Goal: Transaction & Acquisition: Book appointment/travel/reservation

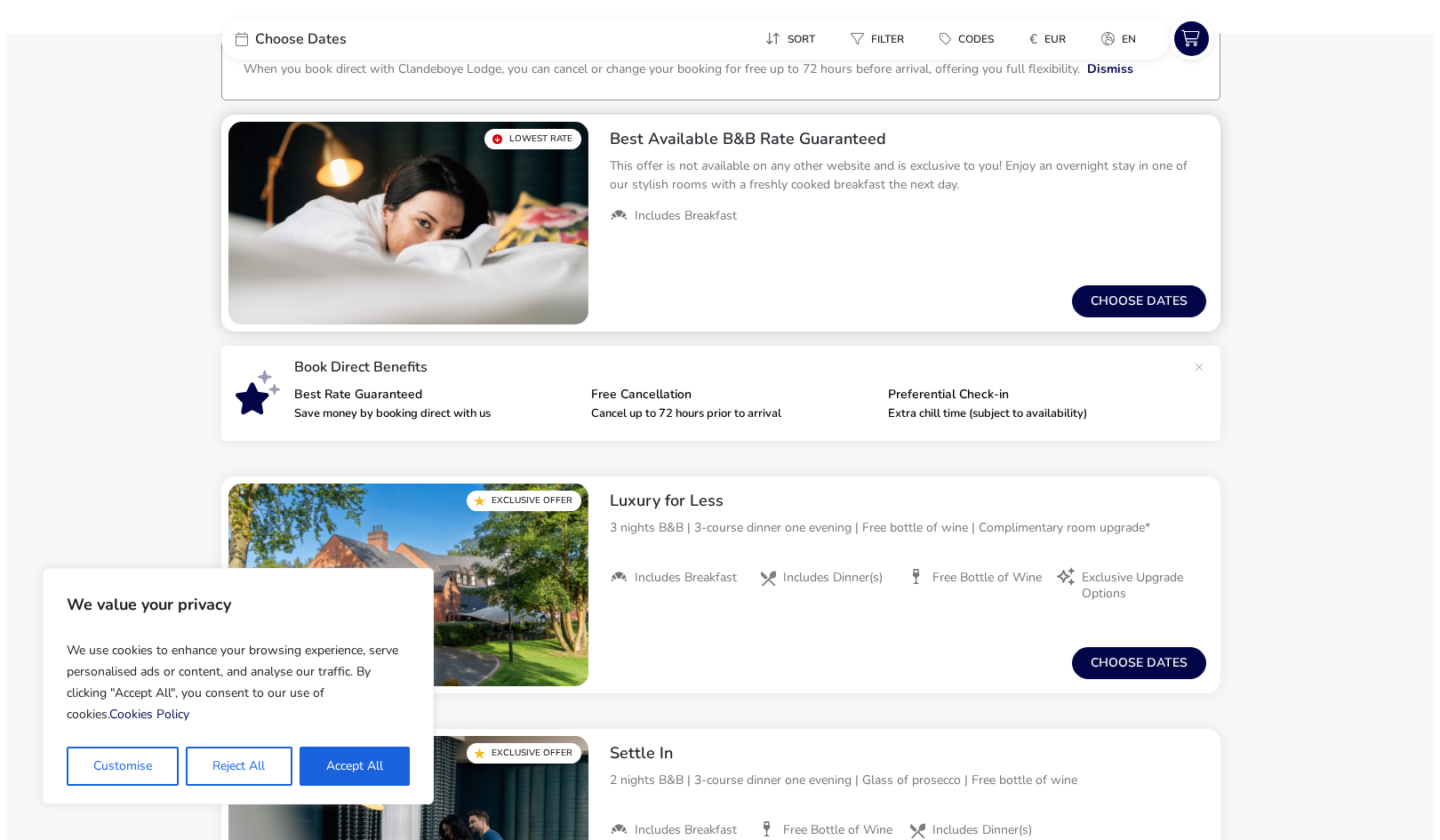
scroll to position [126, 0]
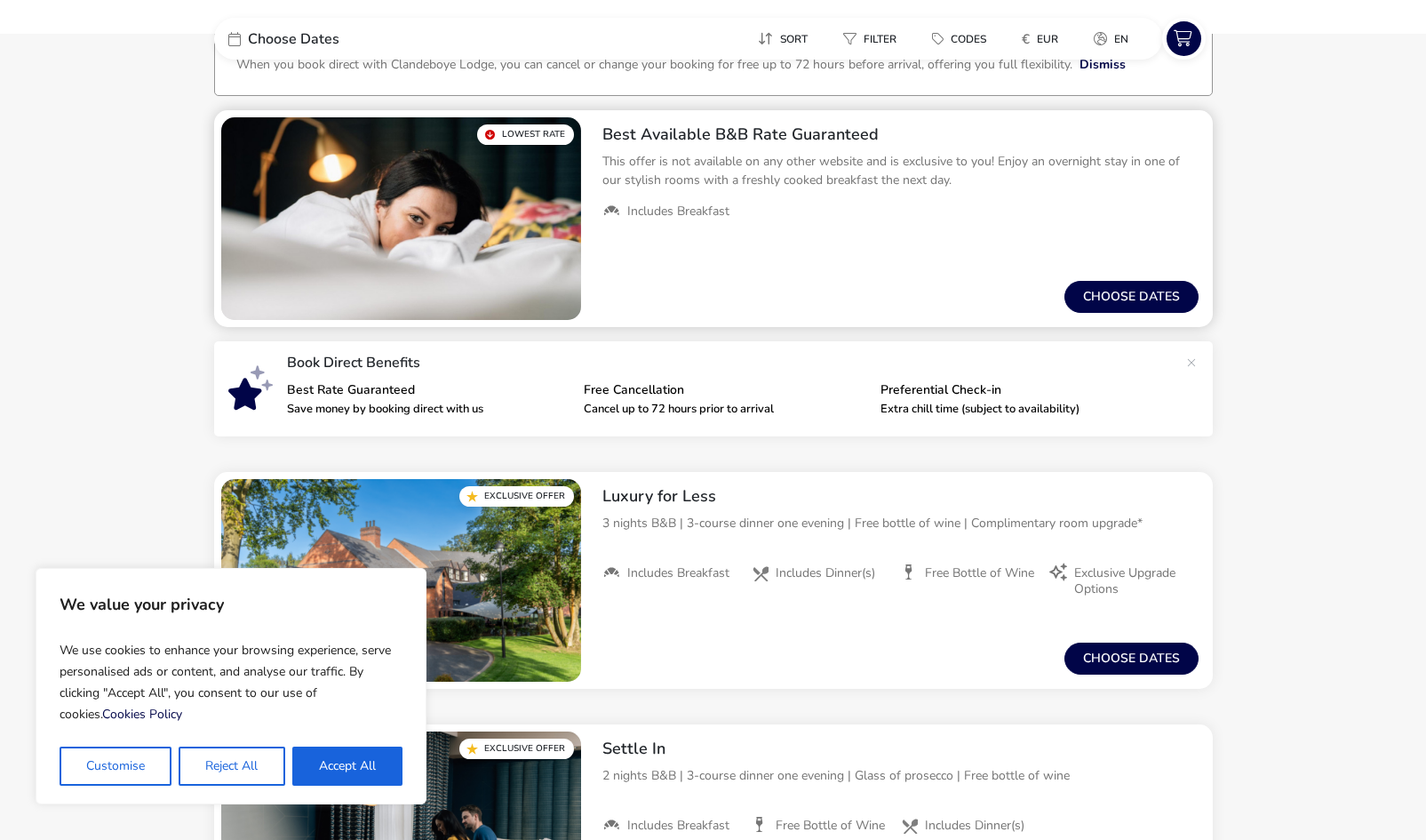
click at [757, 183] on p "This offer is not available on any other website and is exclusive to you! Enjoy…" at bounding box center [900, 171] width 596 height 38
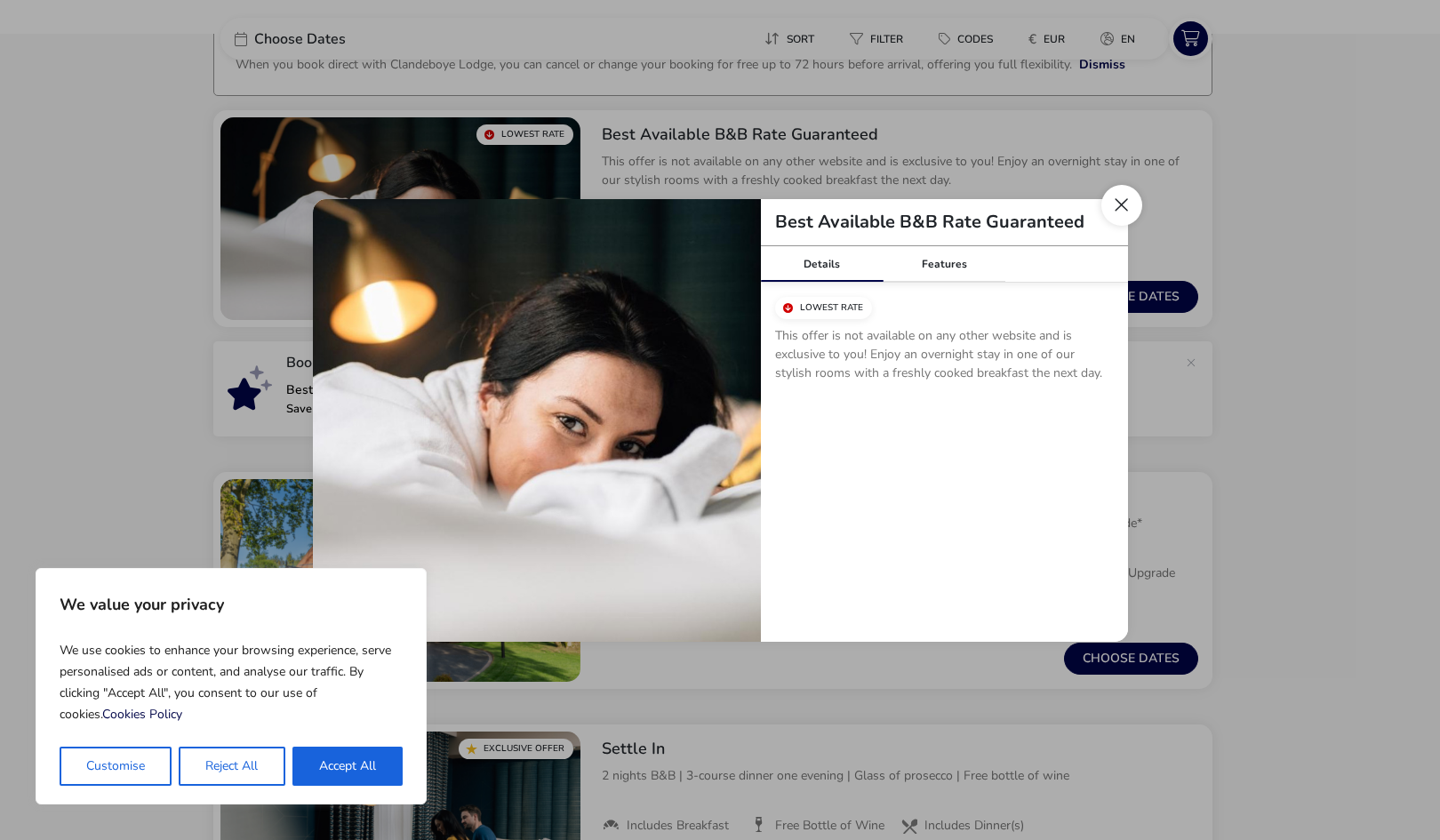
drag, startPoint x: 1113, startPoint y: 225, endPoint x: 1120, endPoint y: 215, distance: 12.2
click at [1120, 215] on div "Best Available B&B Rate Guaranteed Details Features Lowest Rate This offer is n…" at bounding box center [720, 420] width 815 height 442
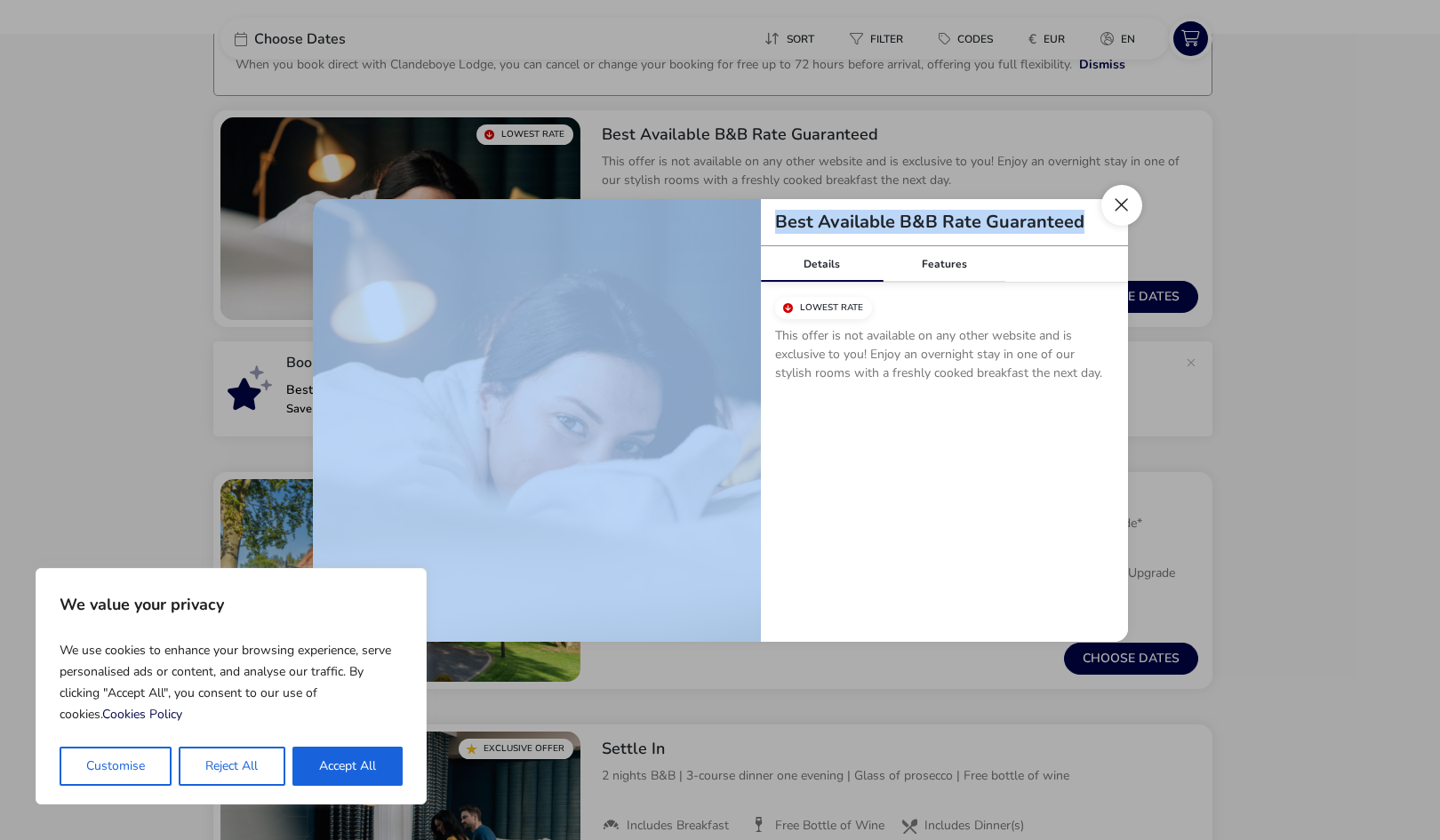
click at [1120, 215] on button "Close modal" at bounding box center [1122, 206] width 41 height 41
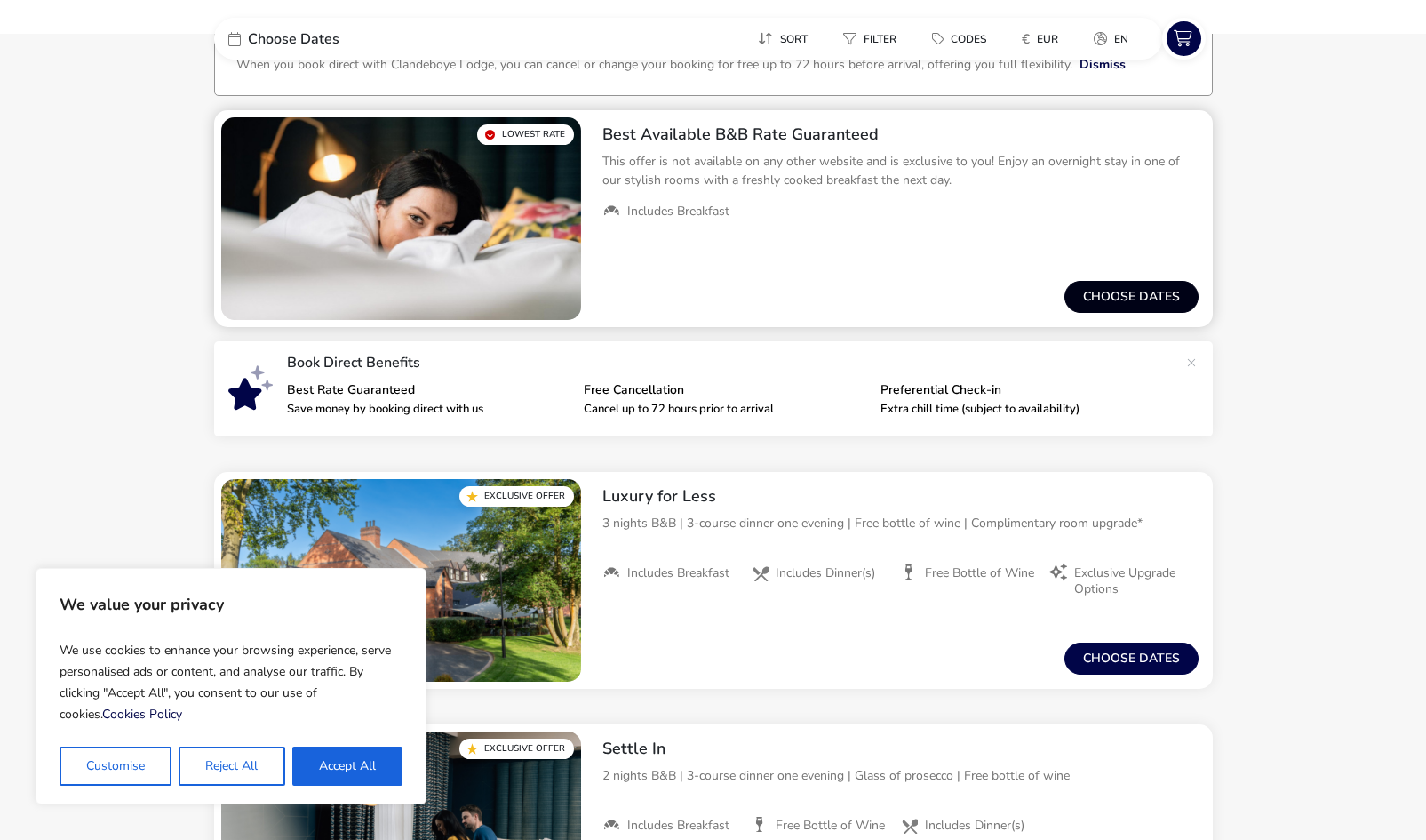
click at [1162, 295] on button "Choose dates" at bounding box center [1131, 297] width 134 height 32
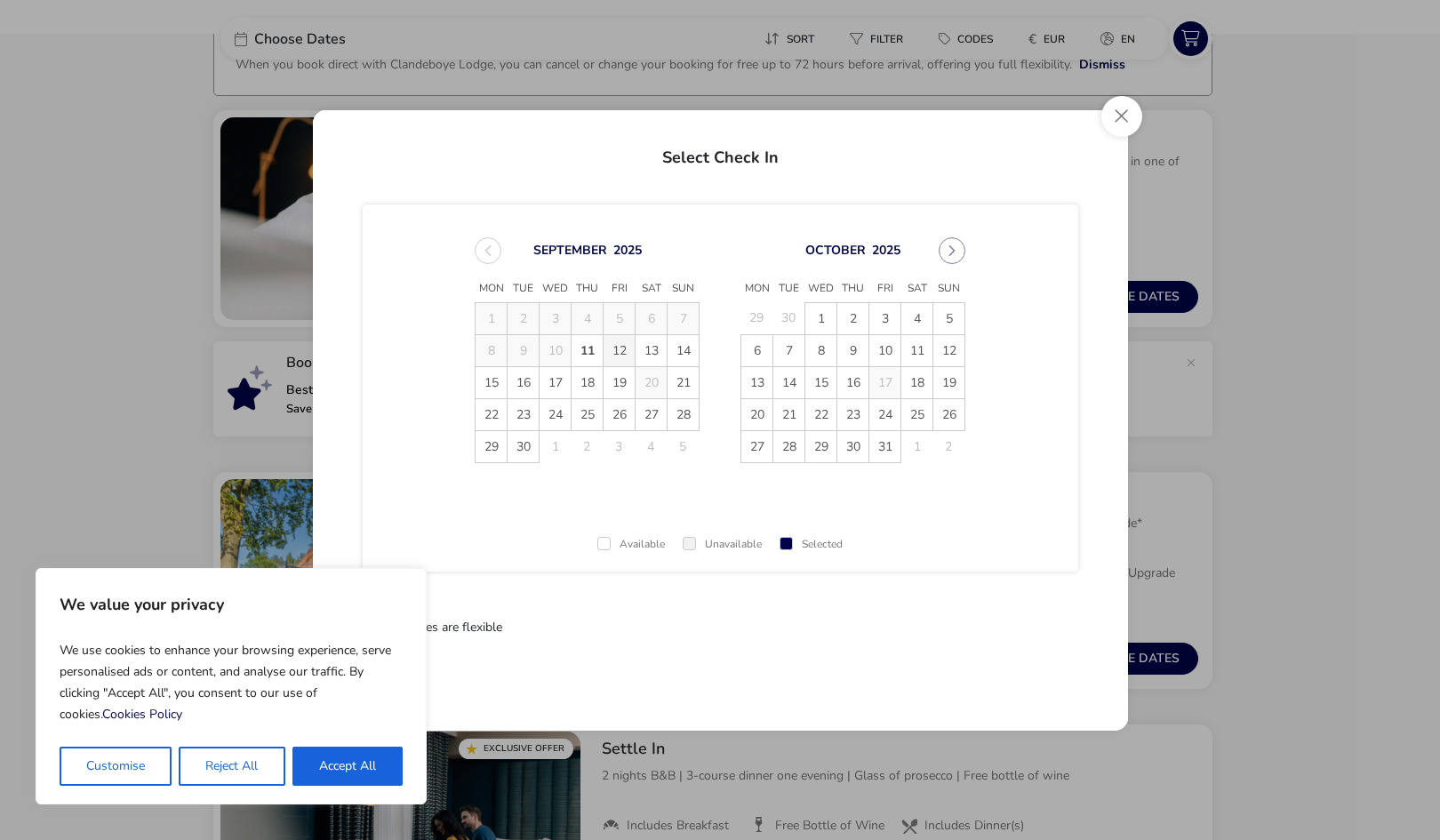
click at [619, 352] on span "12" at bounding box center [619, 350] width 31 height 31
click at [650, 354] on span "13" at bounding box center [651, 350] width 31 height 31
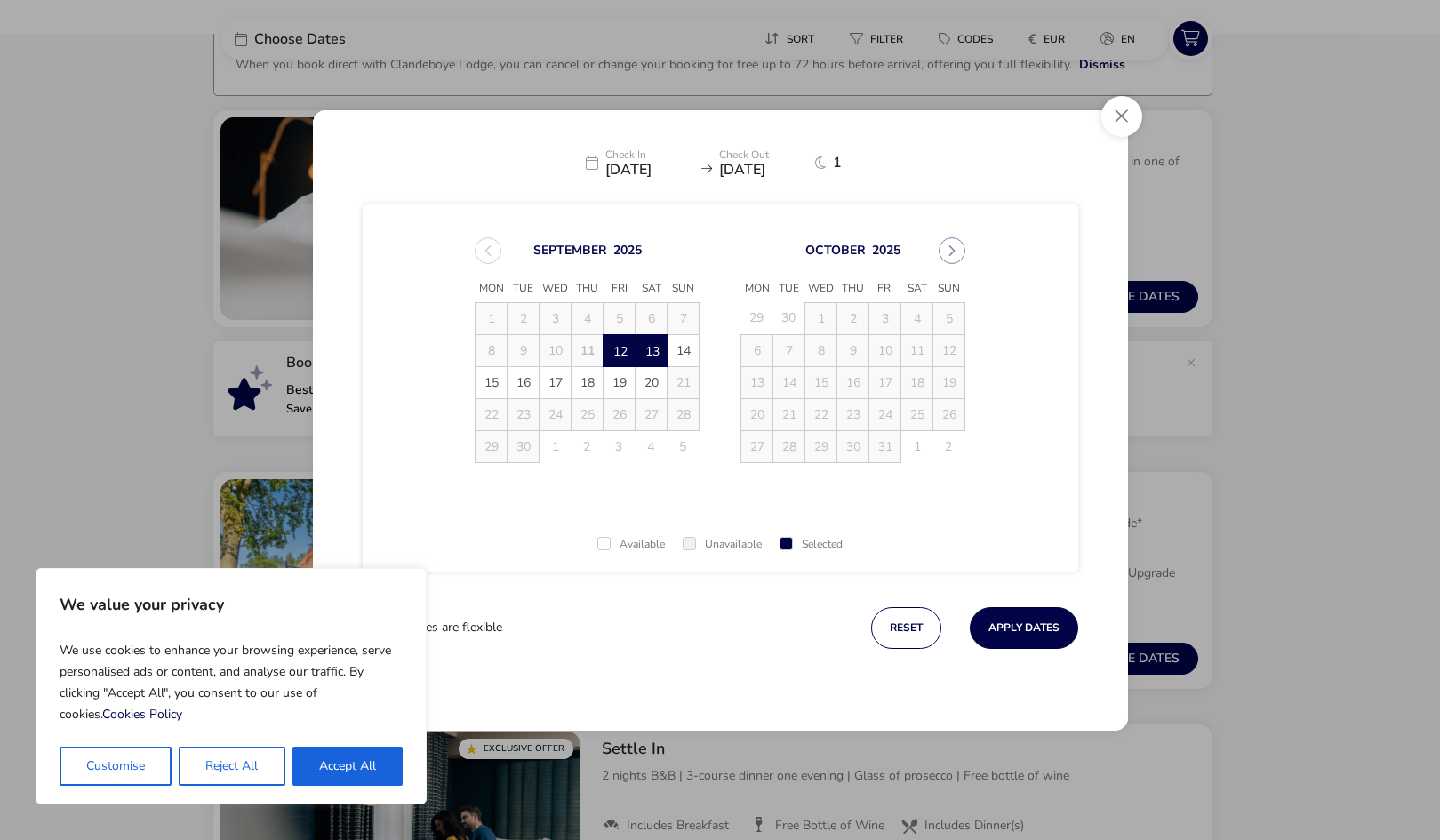
click at [652, 356] on span "13" at bounding box center [651, 350] width 31 height 31
click at [630, 353] on td "12" at bounding box center [619, 350] width 32 height 32
drag, startPoint x: 610, startPoint y: 354, endPoint x: 678, endPoint y: 353, distance: 68.0
click at [678, 353] on tr "8 9 10 11 12 13 13 14" at bounding box center [587, 350] width 224 height 32
click at [678, 353] on span "14" at bounding box center [683, 350] width 31 height 31
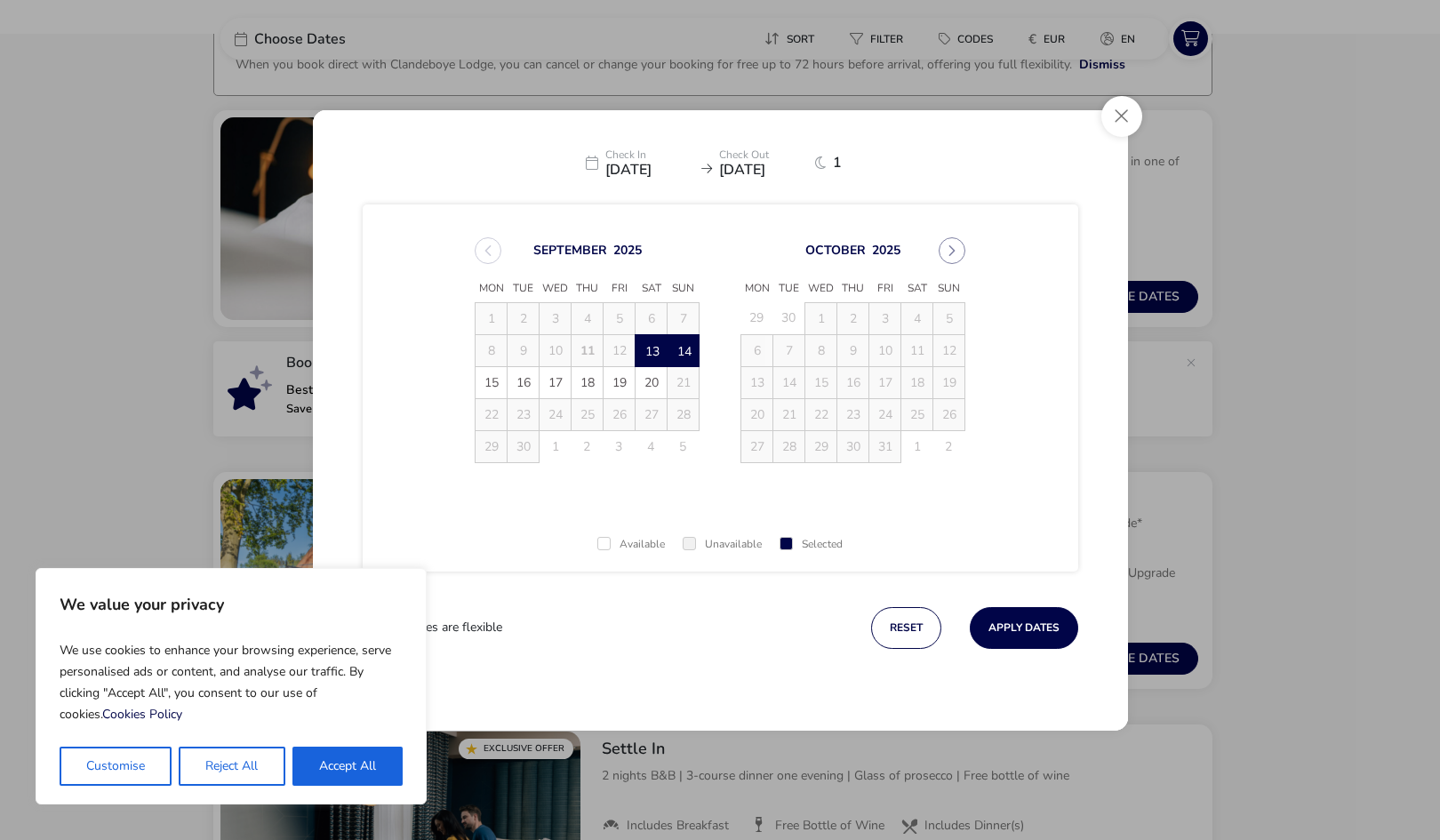
click at [615, 346] on td "12" at bounding box center [619, 350] width 32 height 32
click at [628, 337] on td "12" at bounding box center [619, 350] width 32 height 32
click at [645, 174] on span "[DATE]" at bounding box center [649, 170] width 89 height 14
click at [627, 339] on td "12" at bounding box center [619, 350] width 32 height 32
click at [883, 613] on button "reset" at bounding box center [906, 627] width 70 height 42
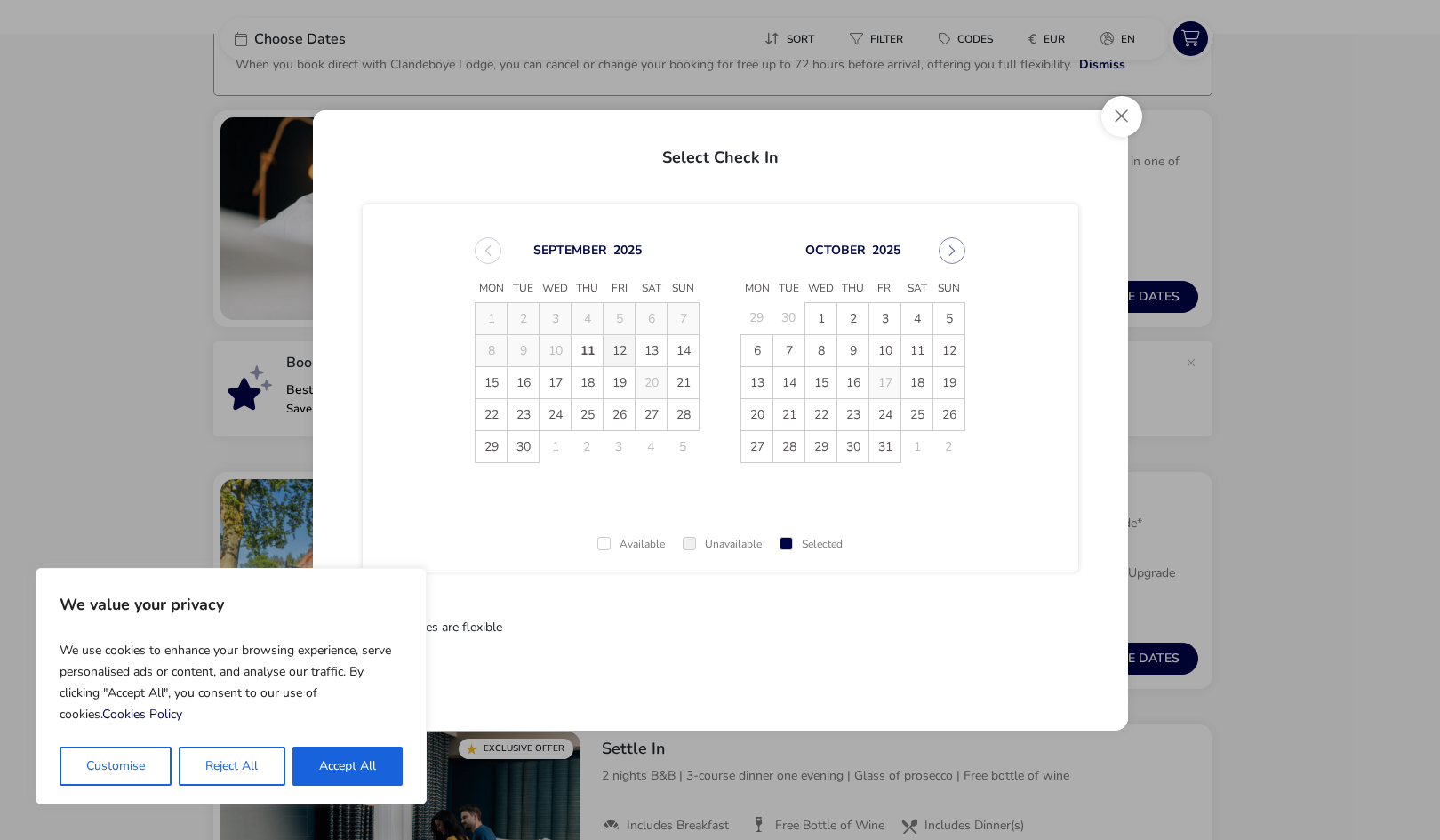
click at [621, 351] on span "12" at bounding box center [619, 350] width 31 height 31
click at [693, 353] on span "14" at bounding box center [683, 350] width 31 height 31
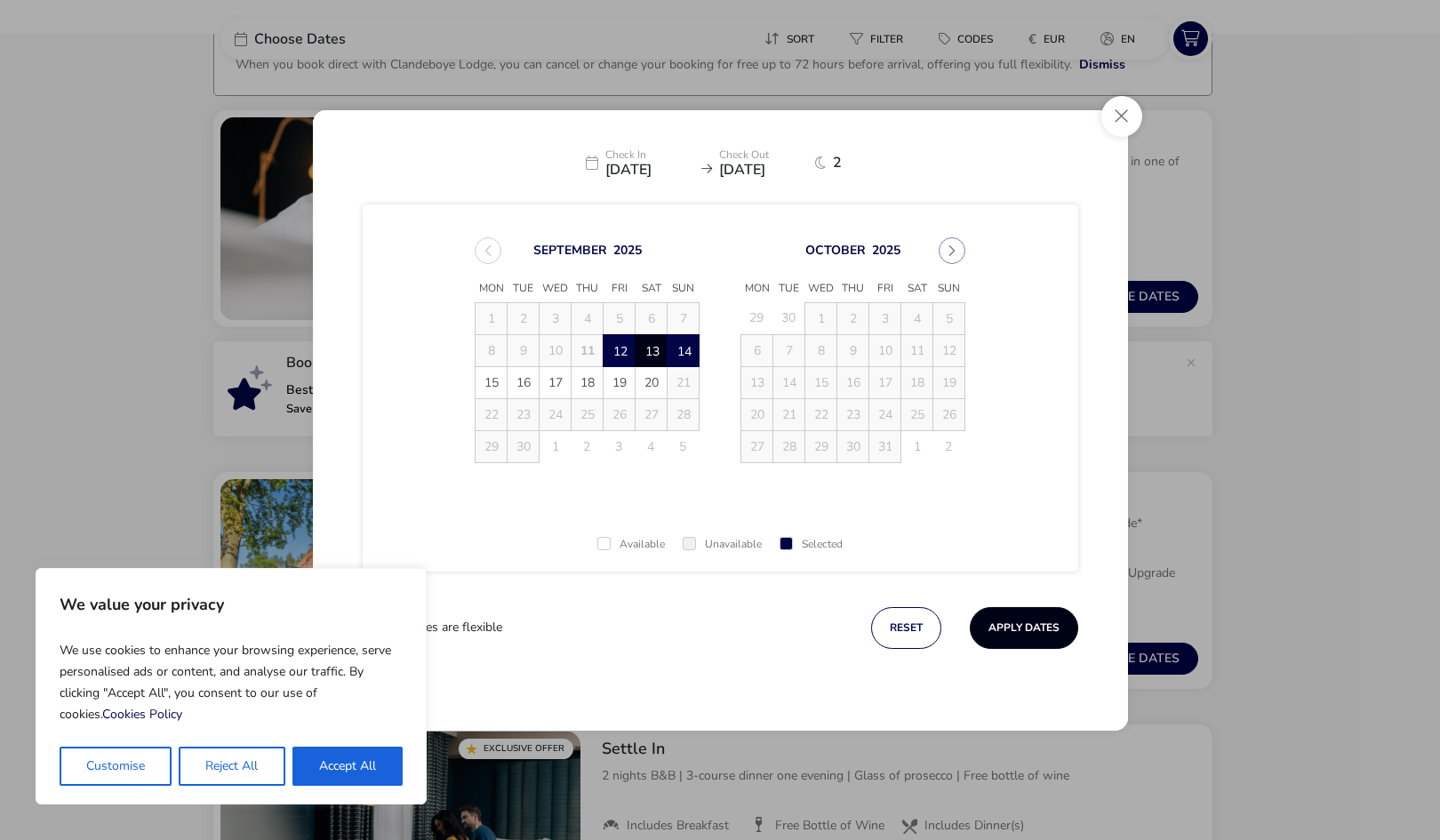
click at [1007, 610] on button "Apply Dates" at bounding box center [1023, 627] width 109 height 42
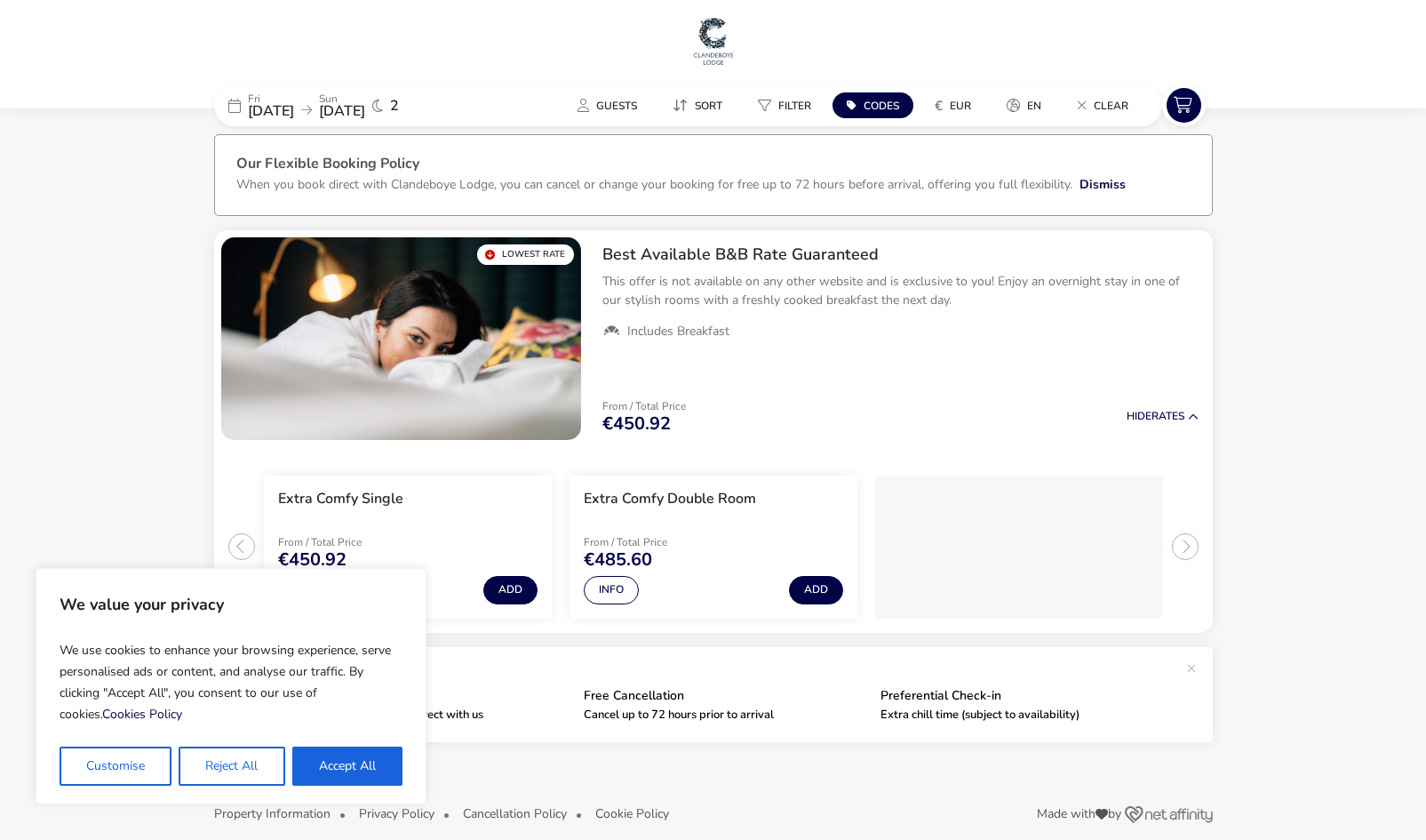
scroll to position [24, 0]
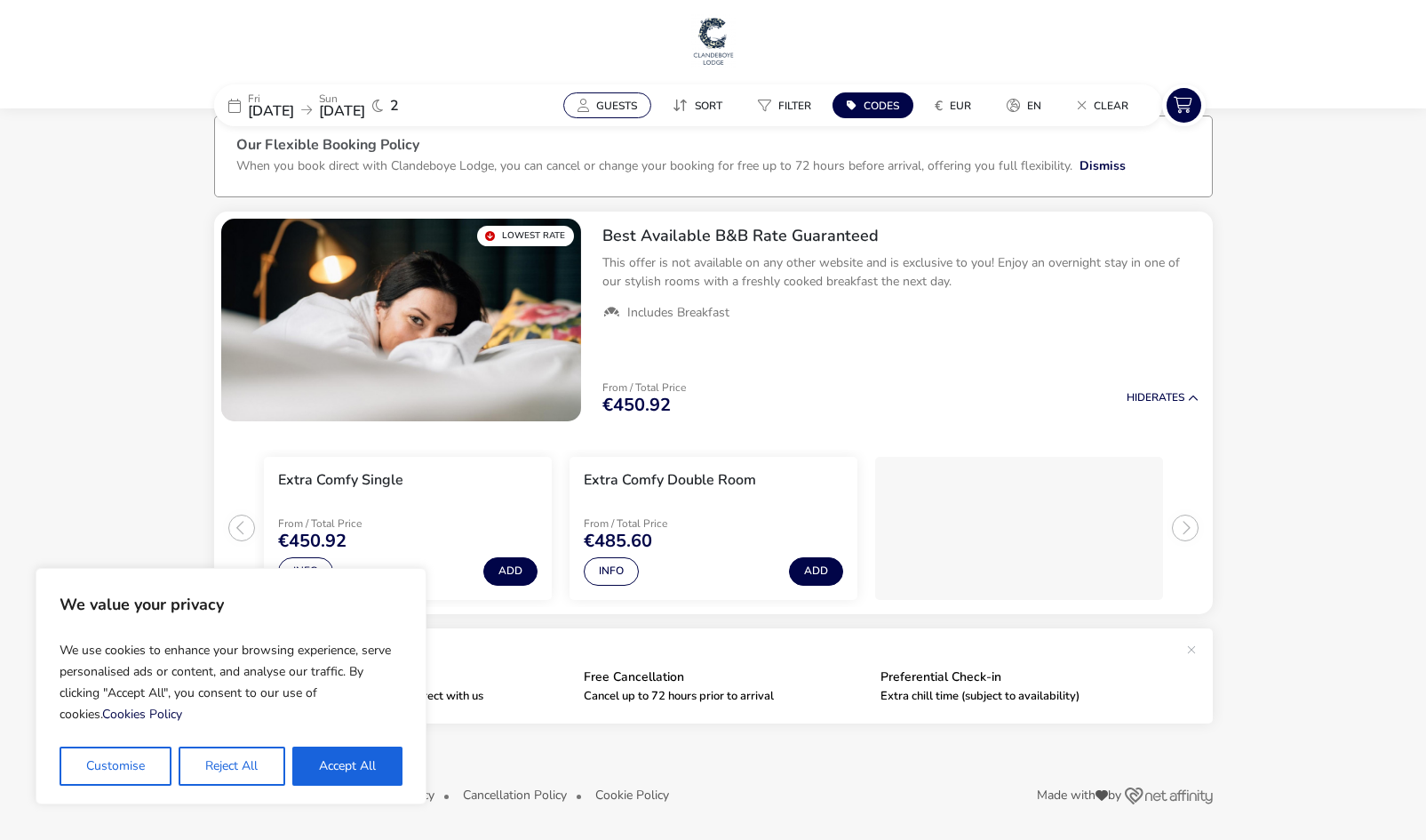
click at [605, 102] on span "Guests" at bounding box center [617, 106] width 41 height 14
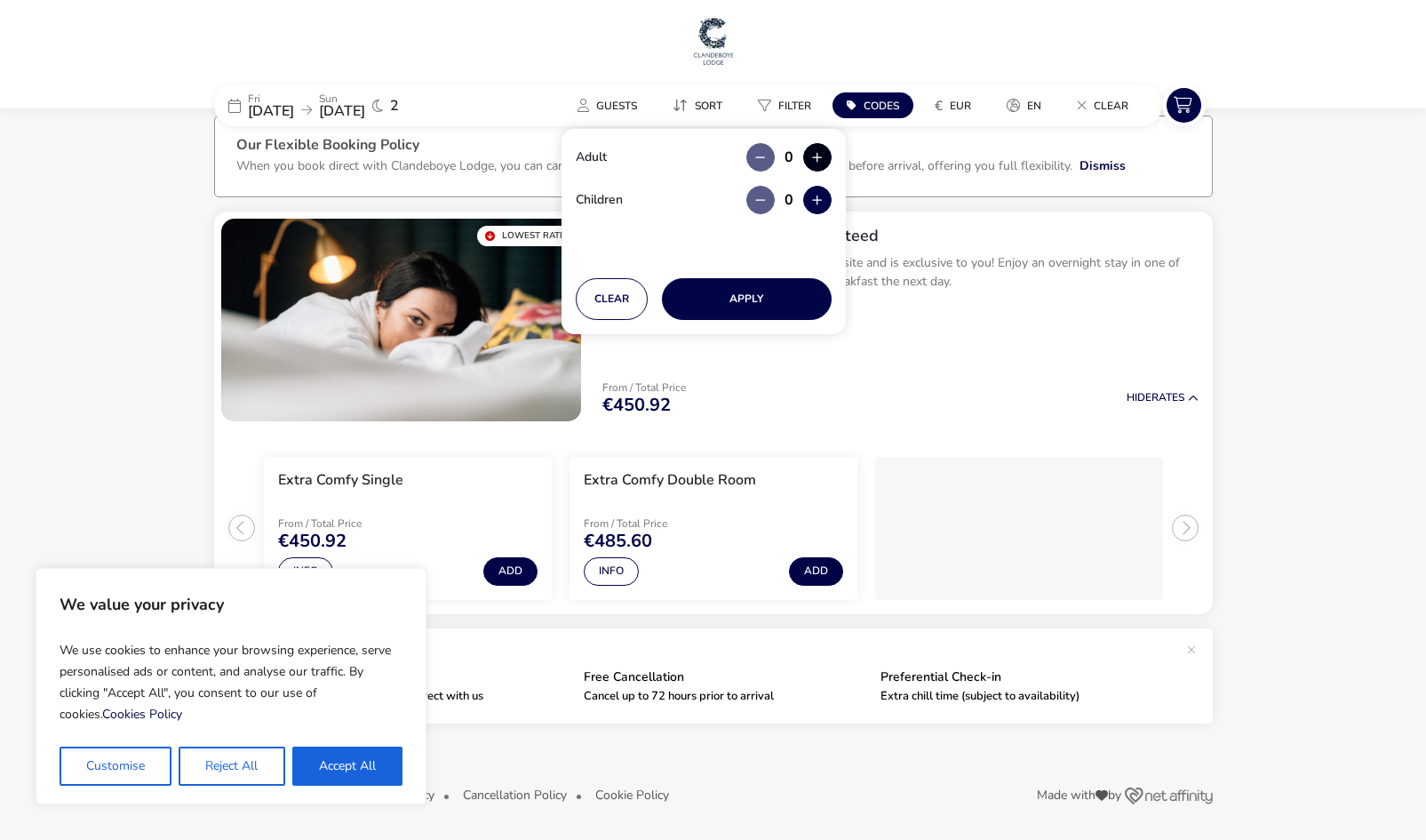
click at [815, 148] on button "button" at bounding box center [818, 157] width 29 height 29
type input "2"
click at [762, 297] on button "Apply" at bounding box center [747, 299] width 170 height 42
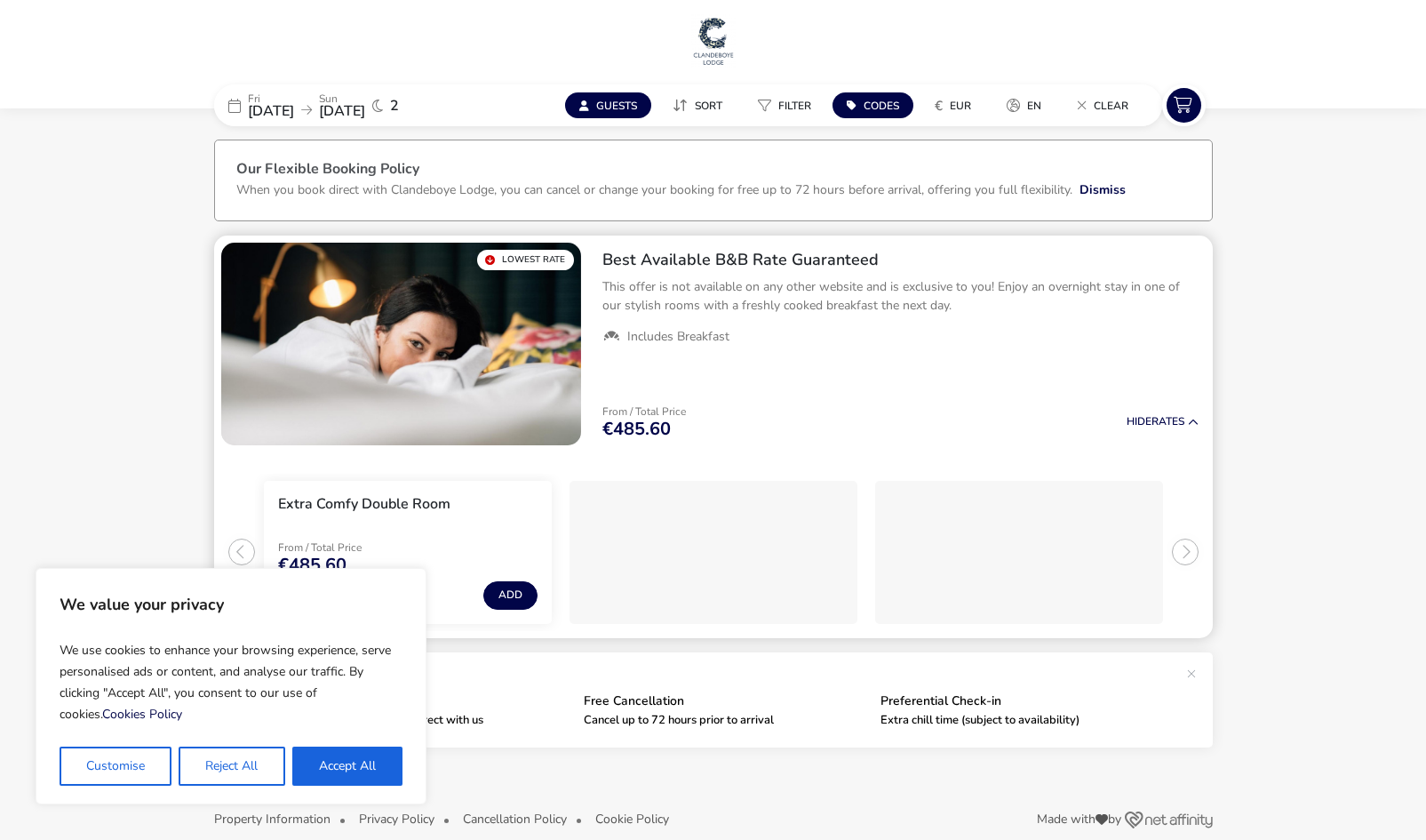
scroll to position [24, 0]
